Goal: Communication & Community: Ask a question

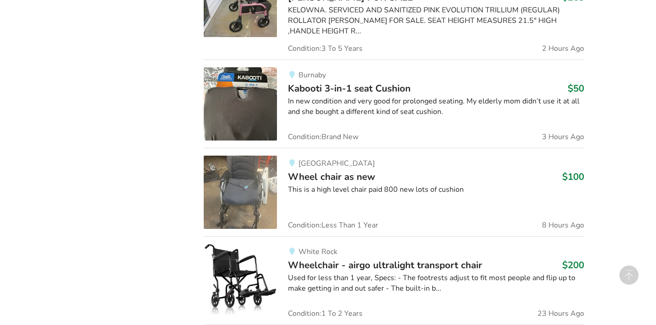
scroll to position [844, 0]
click at [302, 184] on div "This is a high level chair paid 800 new lots of cushion" at bounding box center [436, 189] width 296 height 11
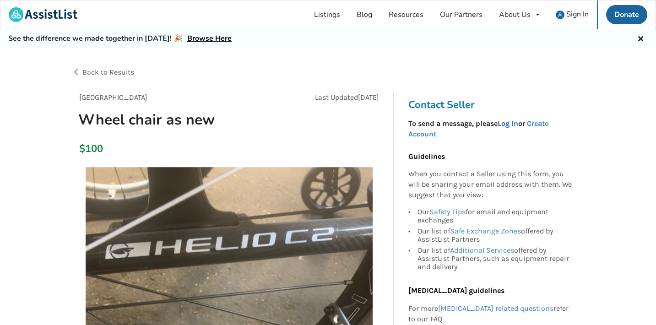
click at [509, 124] on link "Log In" at bounding box center [508, 123] width 21 height 9
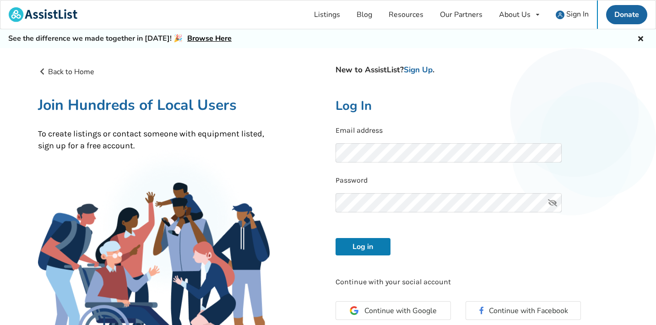
click at [369, 244] on button "Log in" at bounding box center [363, 246] width 55 height 17
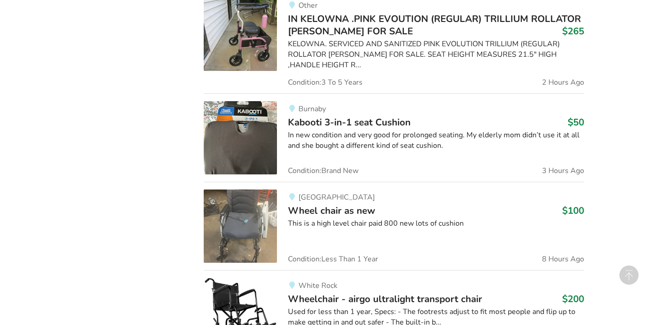
scroll to position [803, 0]
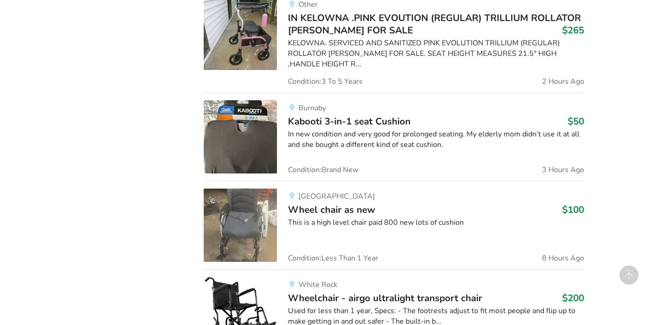
click at [261, 216] on img at bounding box center [240, 225] width 73 height 73
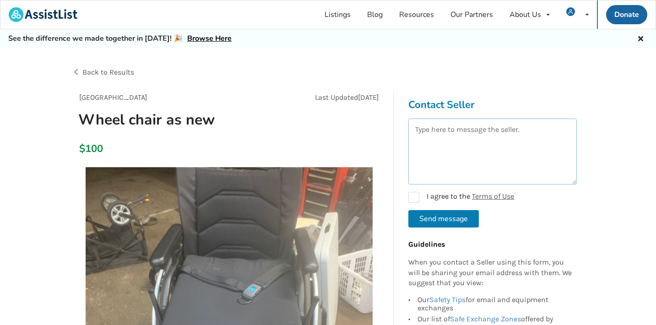
click at [426, 134] on textarea at bounding box center [492, 152] width 168 height 66
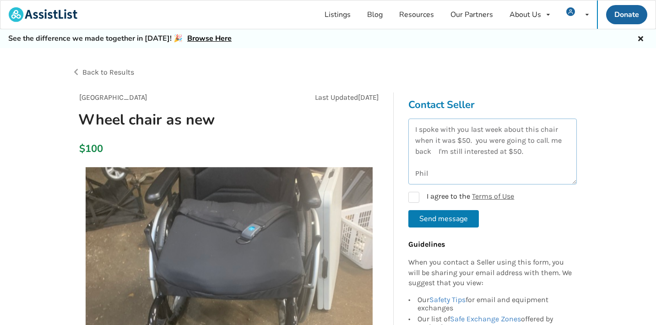
click at [548, 139] on textarea "I spoke with you last week about this chair when it was $50. you were going to …" at bounding box center [492, 152] width 168 height 66
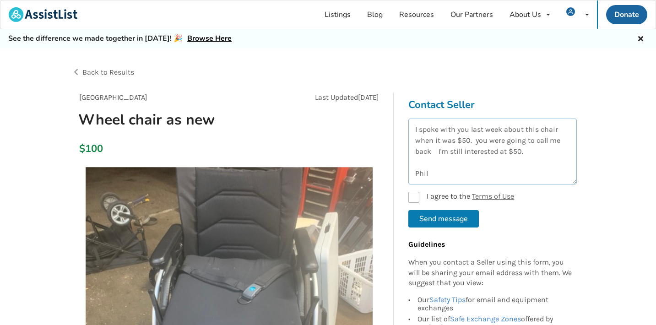
type textarea "I spoke with you last week about this chair when it was $50. you were going to …"
click at [418, 194] on label "I agree to the Terms of Use" at bounding box center [461, 197] width 106 height 11
checkbox input "true"
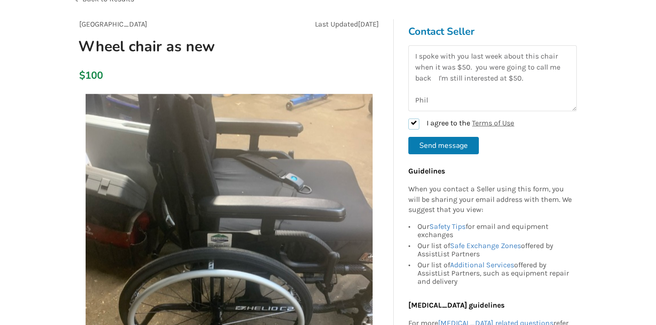
scroll to position [73, 0]
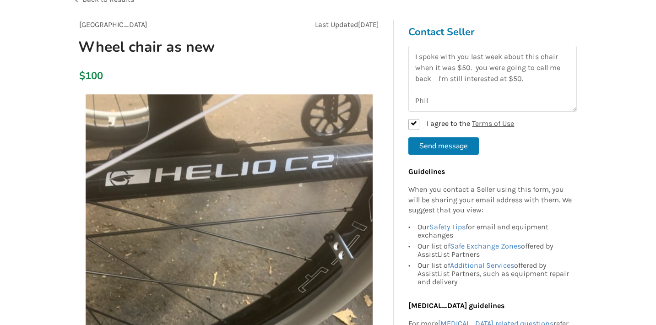
click at [434, 145] on button "Send message" at bounding box center [443, 145] width 71 height 17
checkbox input "false"
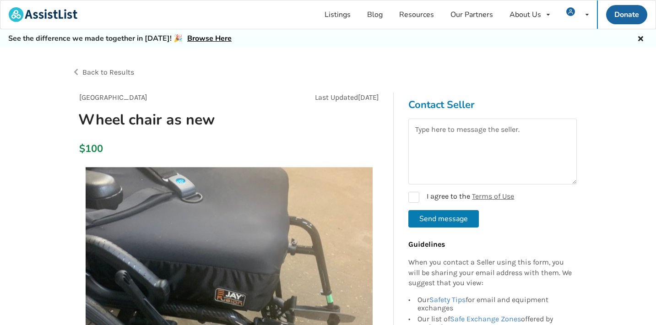
scroll to position [0, 0]
